Goal: Communication & Community: Answer question/provide support

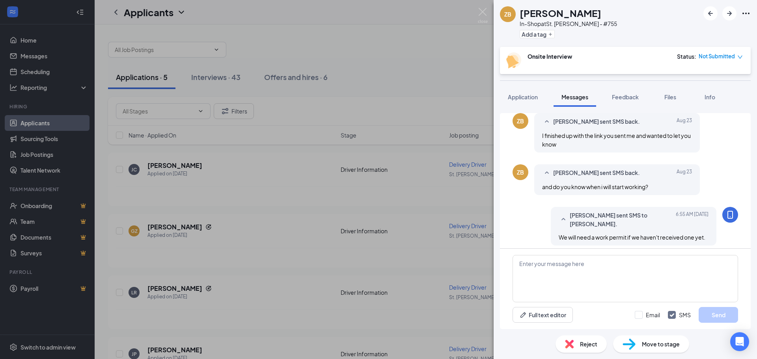
scroll to position [366, 0]
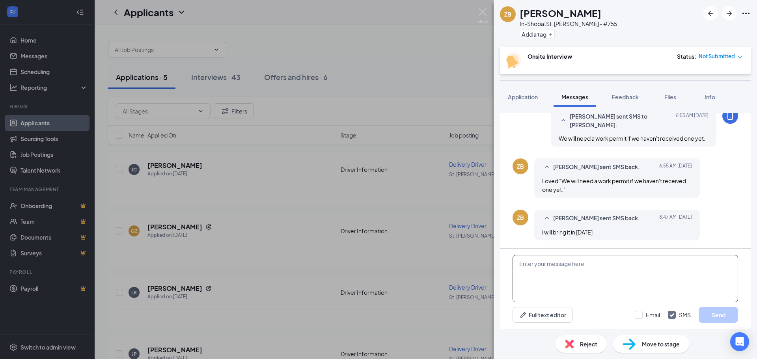
click at [560, 279] on textarea at bounding box center [626, 278] width 226 height 47
drag, startPoint x: 559, startPoint y: 277, endPoint x: 483, endPoint y: 273, distance: 76.2
click at [483, 273] on div "ZB [PERSON_NAME] In-Shop at [GEOGRAPHIC_DATA][PERSON_NAME] - #755 Add a tag Ons…" at bounding box center [378, 179] width 757 height 359
type textarea "Awesome see you then."
click at [699, 316] on button "Send" at bounding box center [718, 315] width 39 height 16
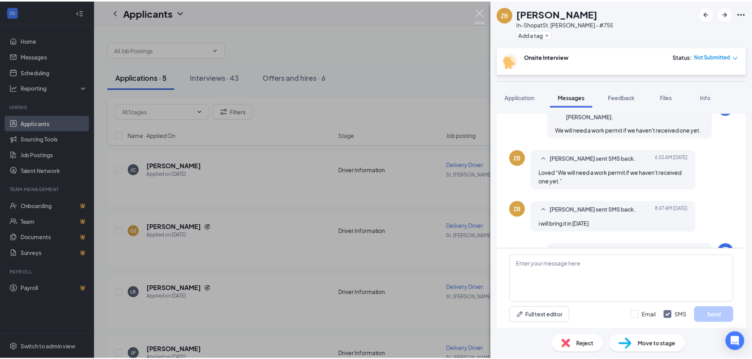
scroll to position [0, 0]
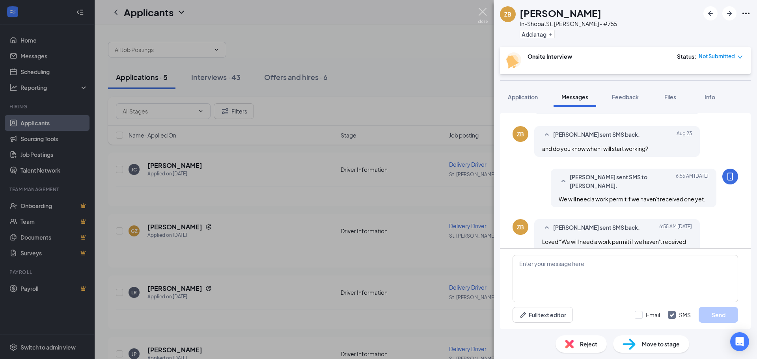
click at [480, 20] on img at bounding box center [483, 15] width 10 height 15
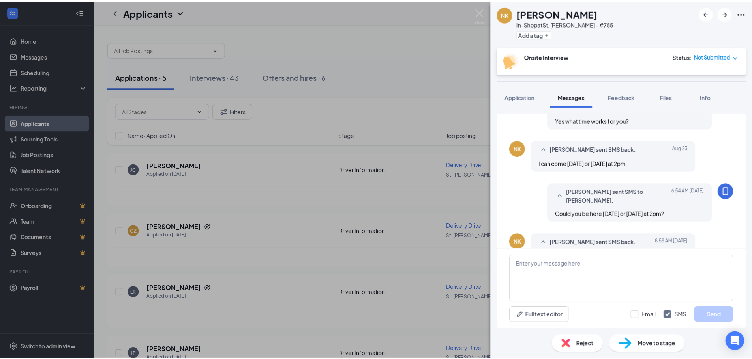
scroll to position [365, 0]
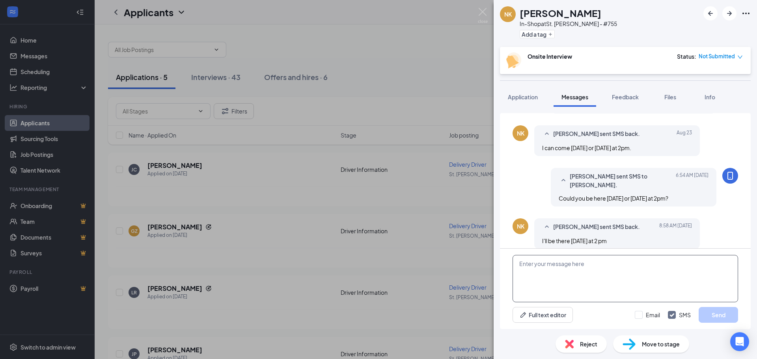
click at [602, 265] on textarea at bounding box center [626, 278] width 226 height 47
type textarea "a"
type textarea "Awesome see you then."
click at [709, 311] on button "Send" at bounding box center [718, 315] width 39 height 16
click at [484, 9] on img at bounding box center [483, 15] width 10 height 15
